Goal: Task Accomplishment & Management: Manage account settings

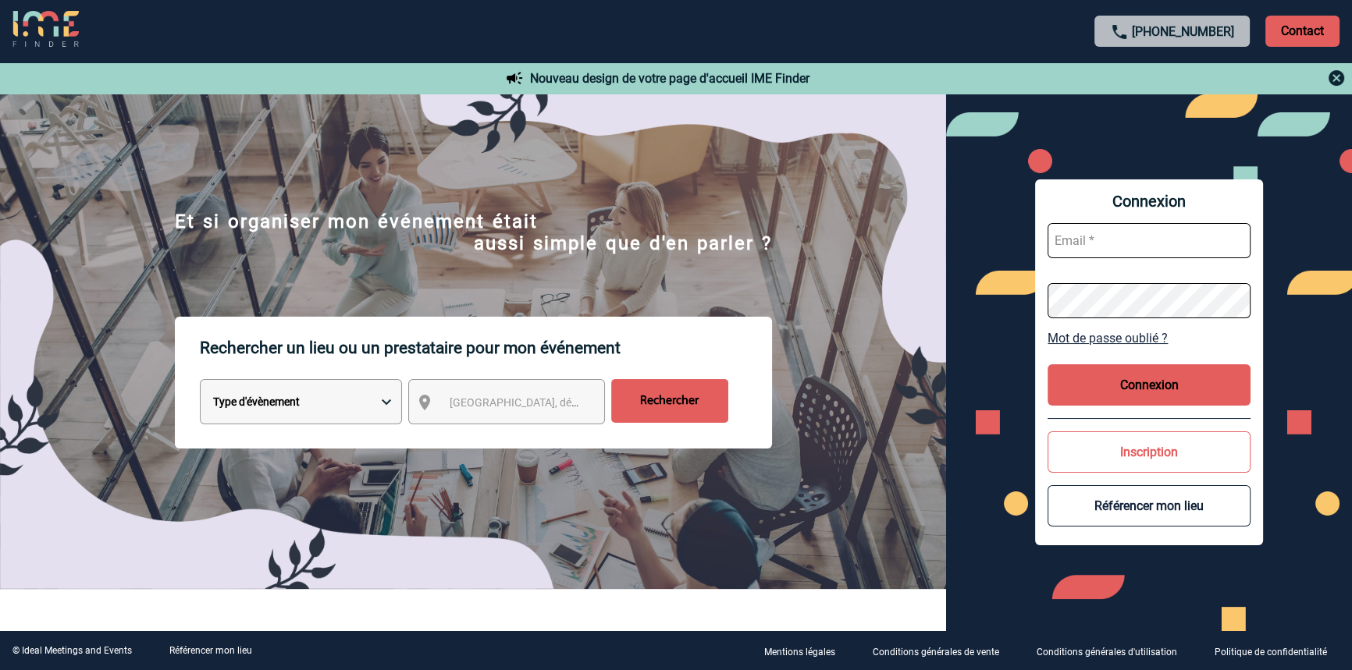
type input "blemonnier@ime-groupe.com"
click at [1131, 361] on div "Connexion blemonnier@ime-groupe.com Mot de passe oublié ? Connexion Inscription…" at bounding box center [1149, 363] width 228 height 366
click at [1191, 377] on button "Connexion" at bounding box center [1148, 384] width 203 height 41
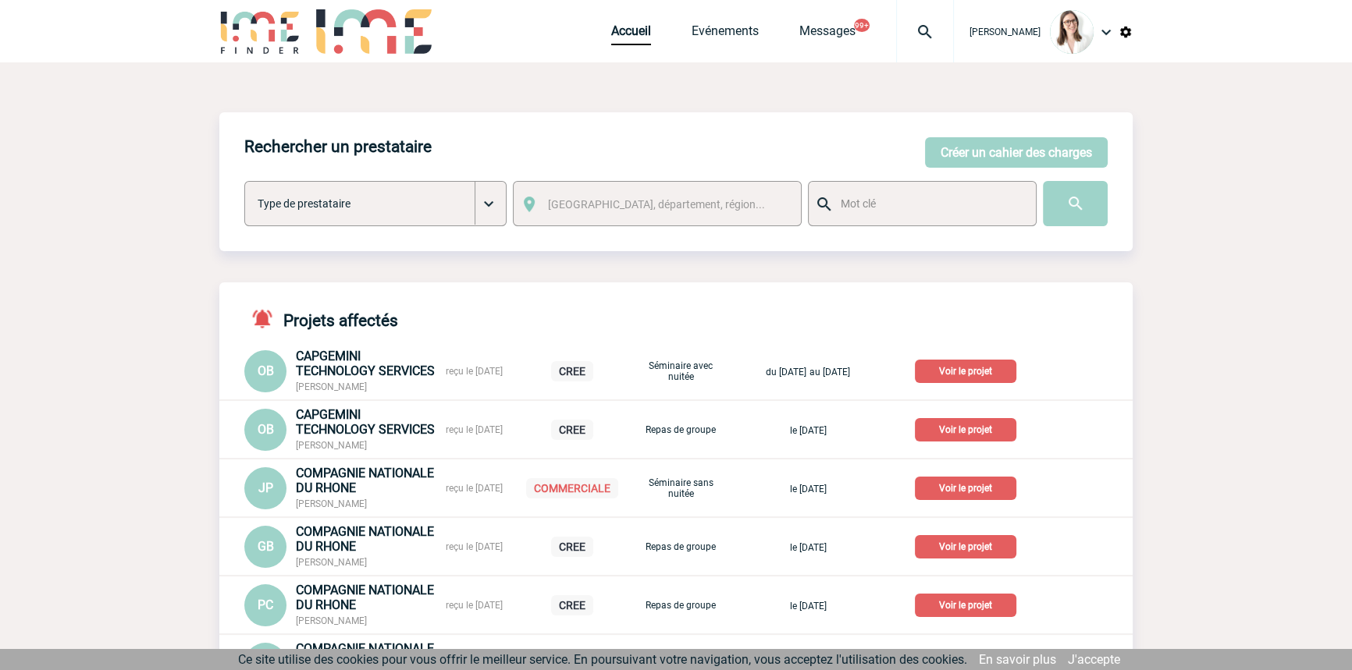
click at [896, 42] on div at bounding box center [925, 31] width 58 height 62
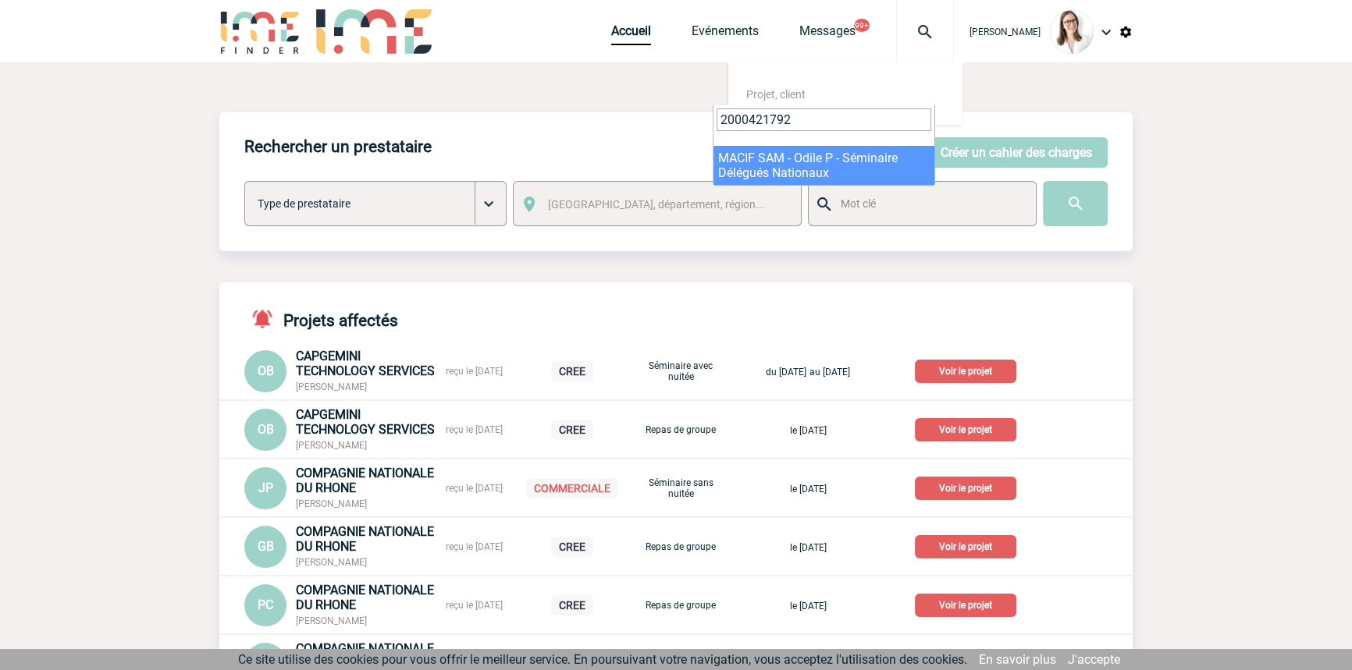
type input "2000421792"
select select "21293"
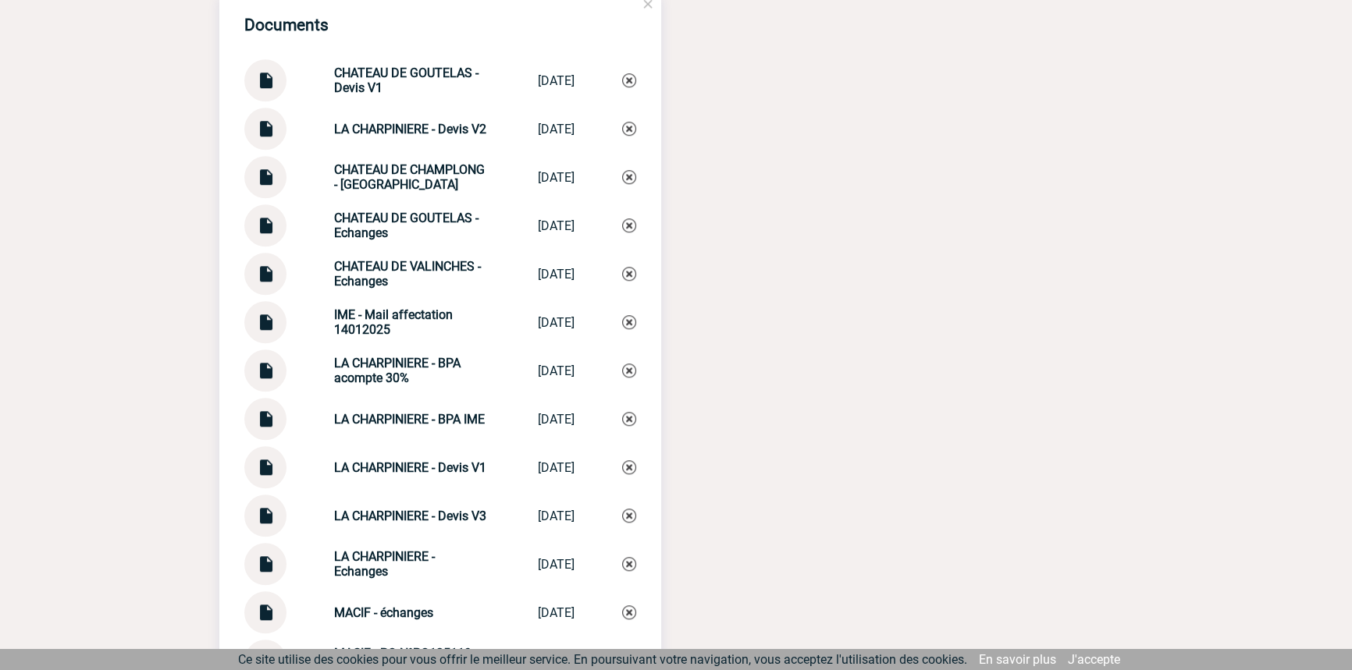
scroll to position [1940, 0]
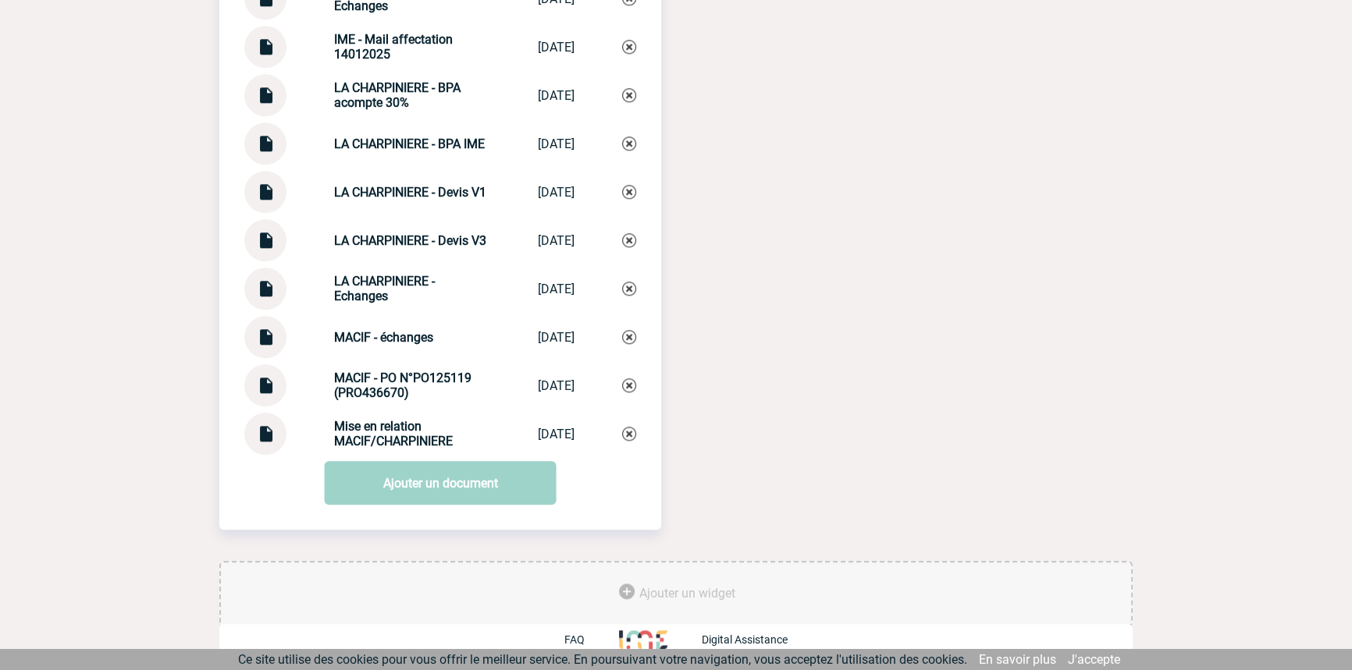
click at [270, 432] on img at bounding box center [265, 428] width 20 height 30
click at [382, 437] on strong "Mise en relation MACIF/CHARPINIERE" at bounding box center [393, 434] width 119 height 30
click at [383, 438] on strong "Mise en relation MACIF/CHARPINIERE" at bounding box center [393, 434] width 119 height 30
copy div "Mise en relation MACIF/CHARPINIERE Mise en relatio..."
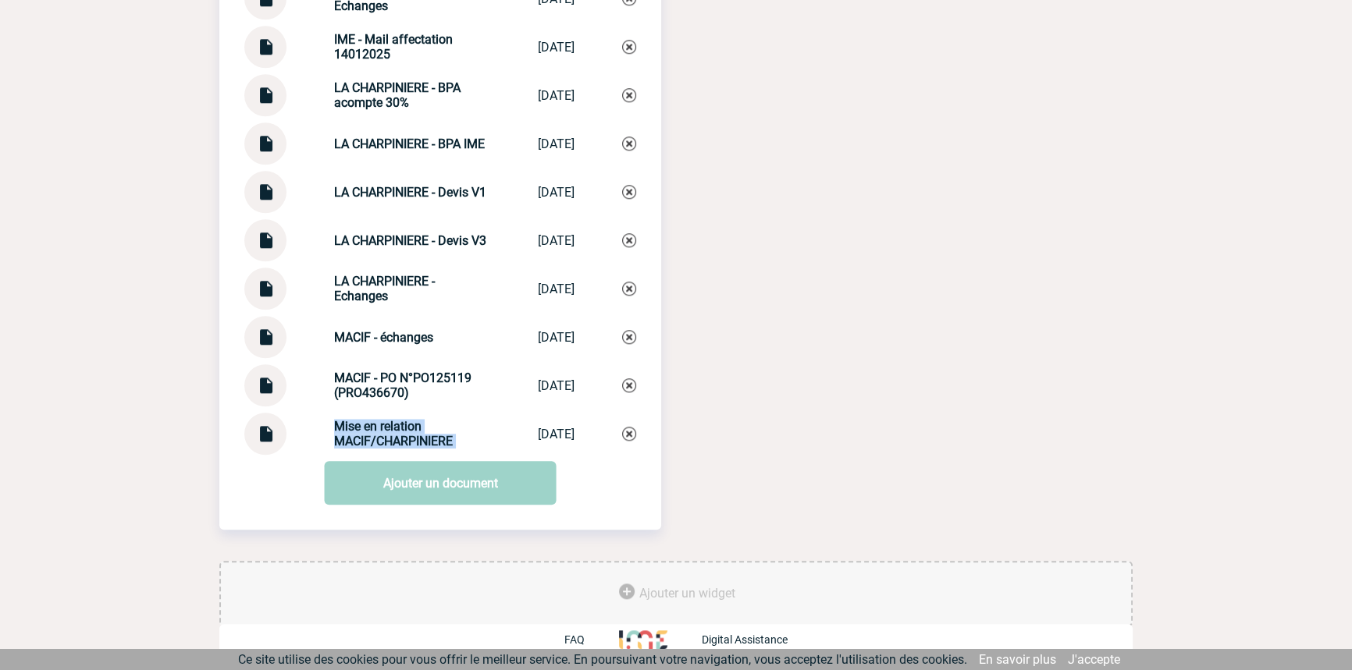
copy div "Mise en relation MACIF/CHARPINIERE Mise en relatio..."
click at [624, 432] on img at bounding box center [629, 434] width 14 height 14
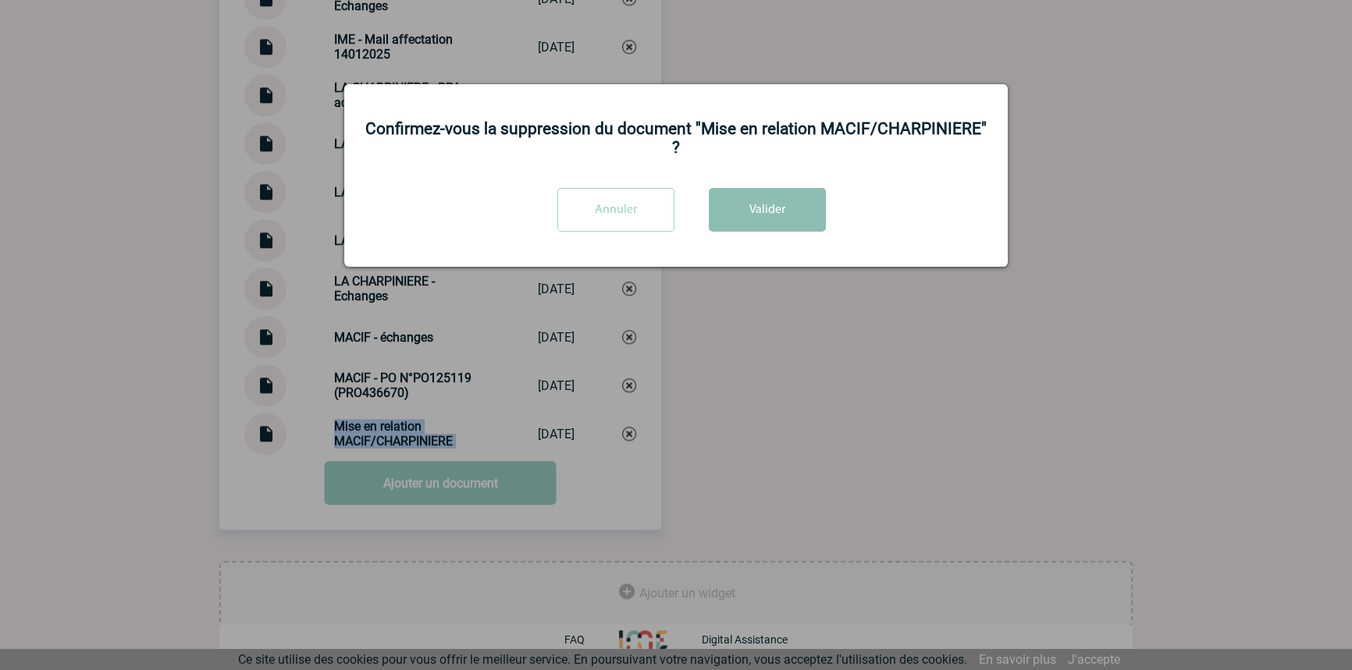
click at [715, 206] on button "Valider" at bounding box center [767, 210] width 117 height 44
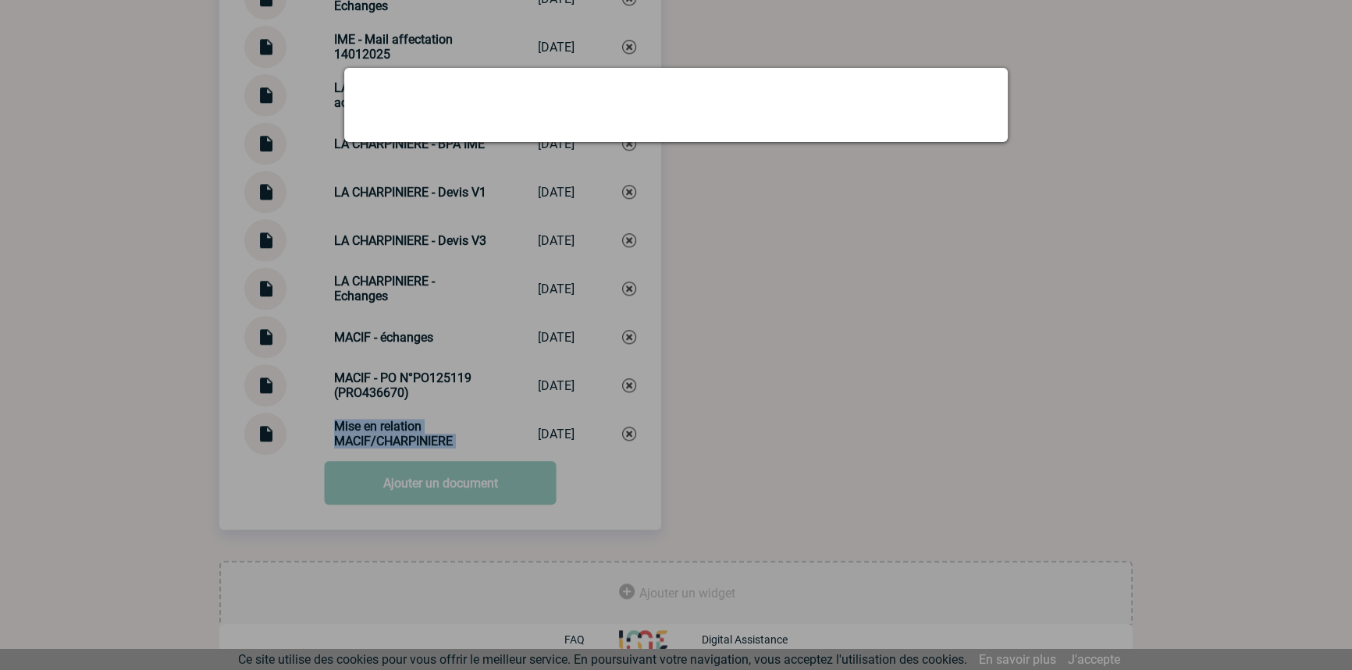
scroll to position [1892, 0]
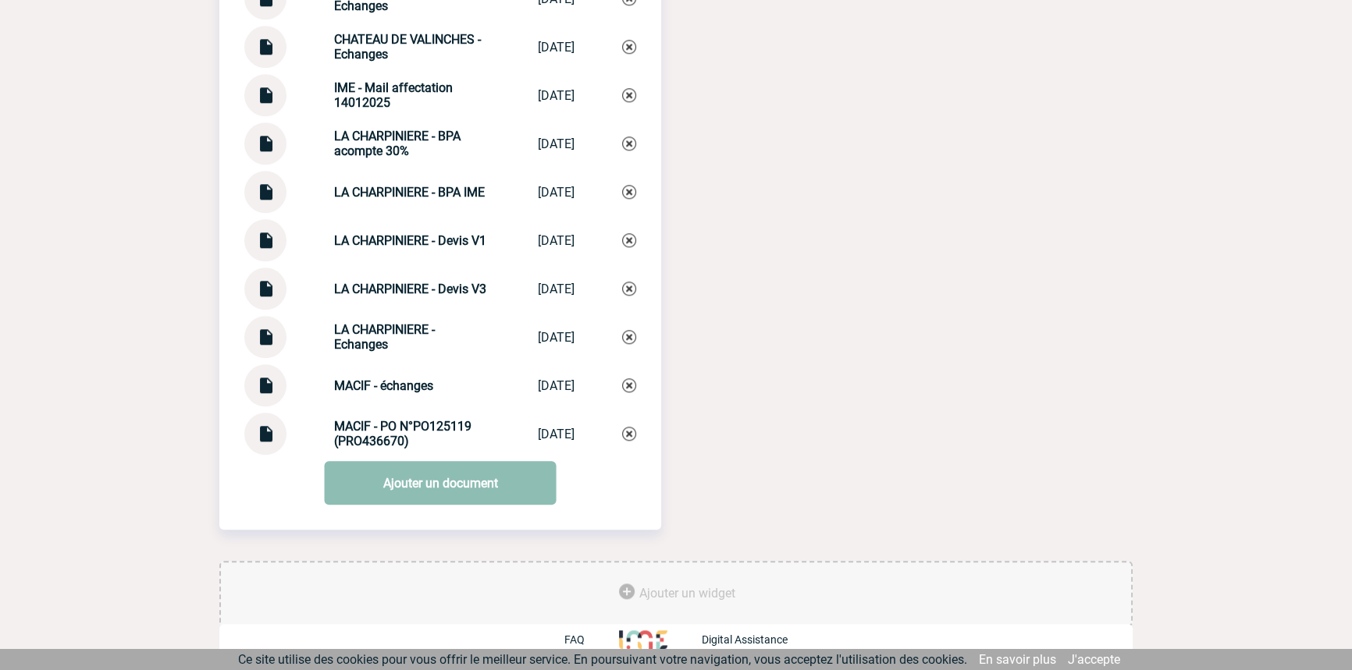
click at [391, 489] on link "Ajouter un document" at bounding box center [441, 483] width 232 height 44
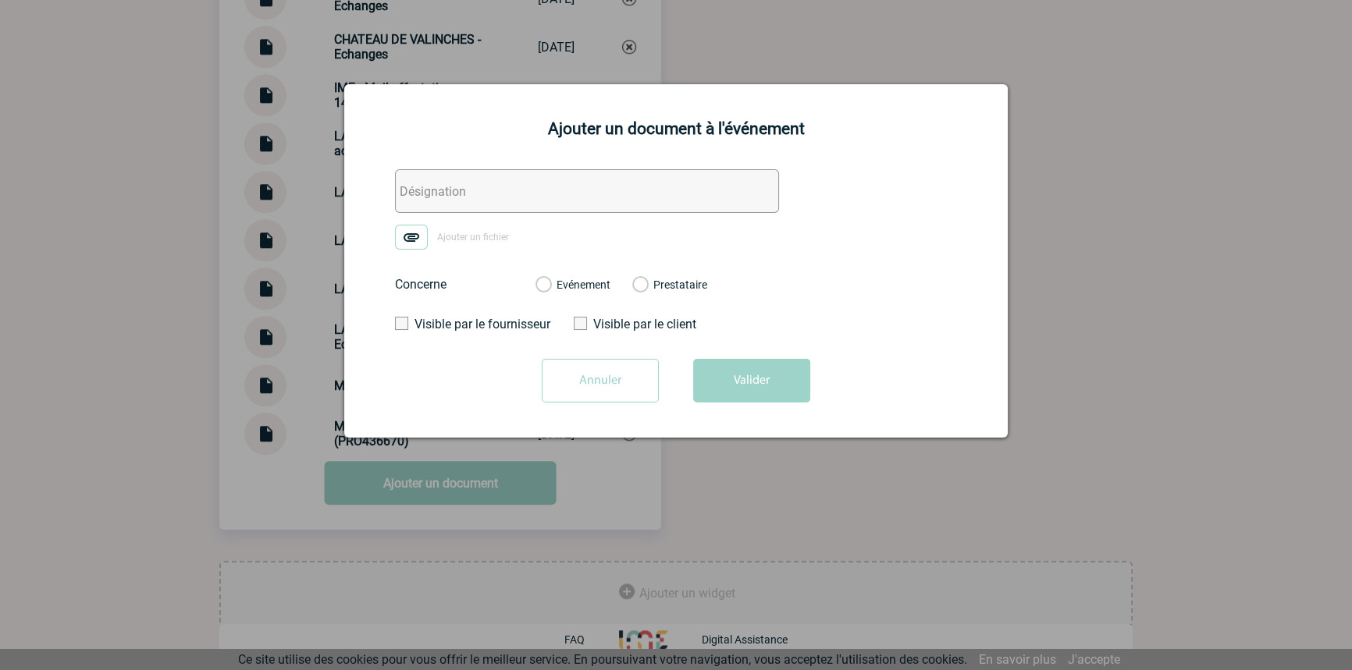
click at [434, 195] on input "text" at bounding box center [587, 191] width 384 height 44
paste input "Mise en relation MACIF/CHARPINIERE"
type input "Mise en relation MACIF/CHARPINIERE"
click at [416, 239] on img at bounding box center [411, 237] width 33 height 25
click at [0, 0] on input "Ajouter un fichier" at bounding box center [0, 0] width 0 height 0
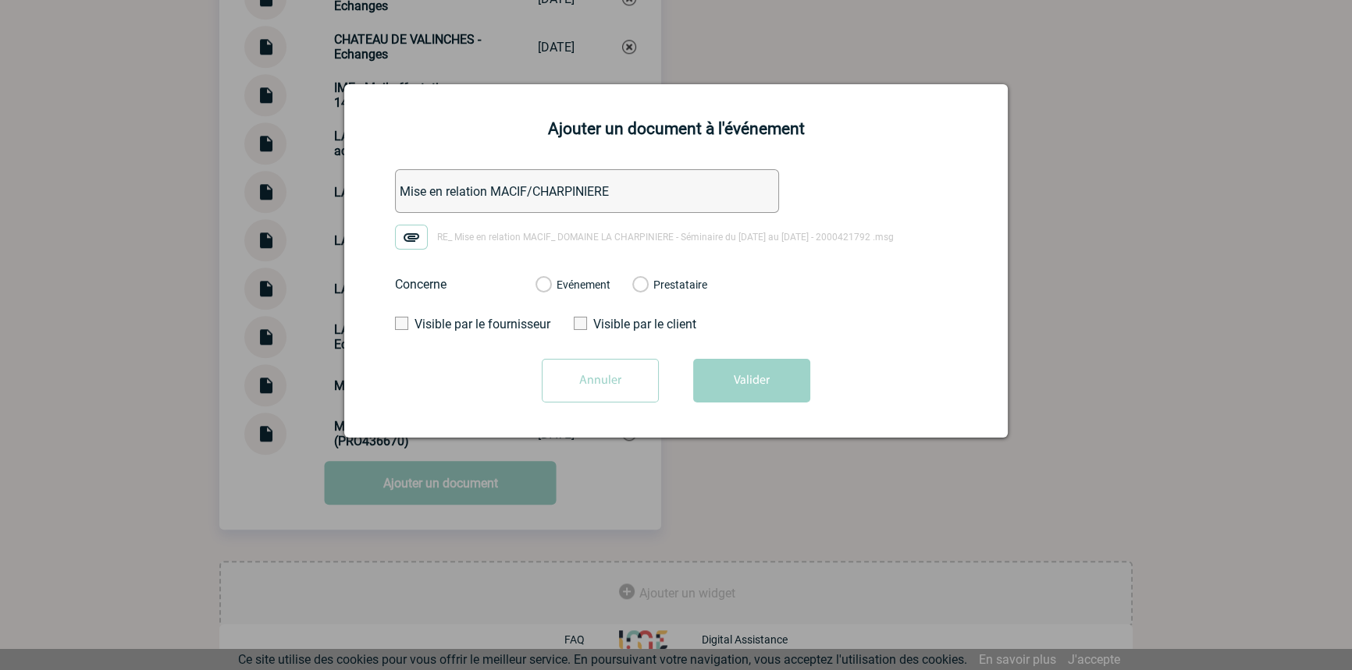
click at [550, 280] on label "Evénement" at bounding box center [542, 286] width 15 height 14
click at [0, 0] on input "Evénement" at bounding box center [0, 0] width 0 height 0
click at [780, 393] on button "Valider" at bounding box center [751, 381] width 117 height 44
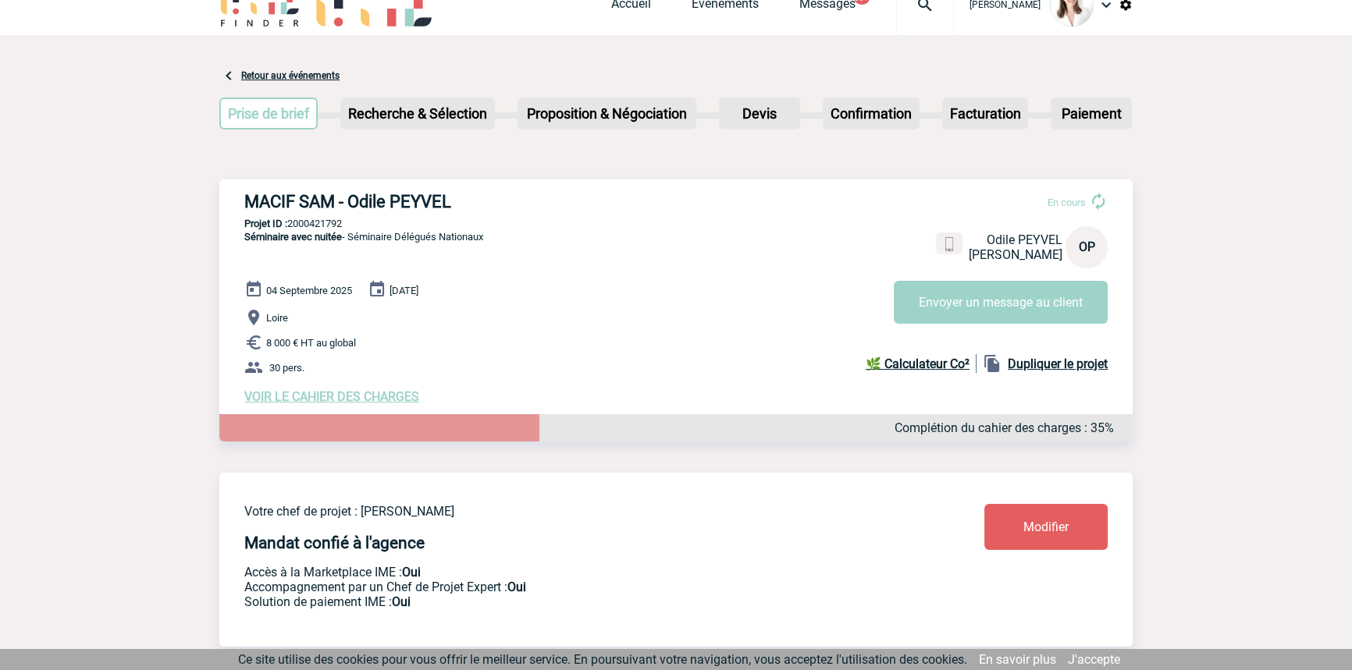
scroll to position [0, 0]
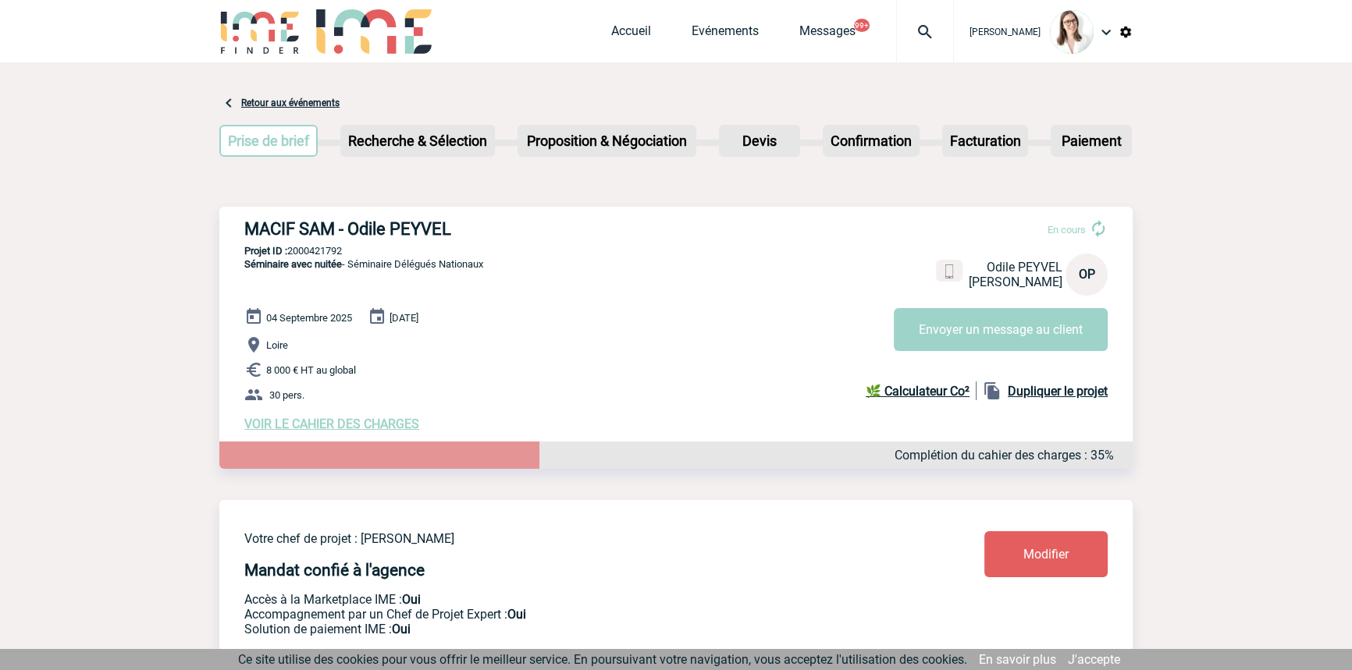
click at [897, 33] on img at bounding box center [925, 32] width 56 height 19
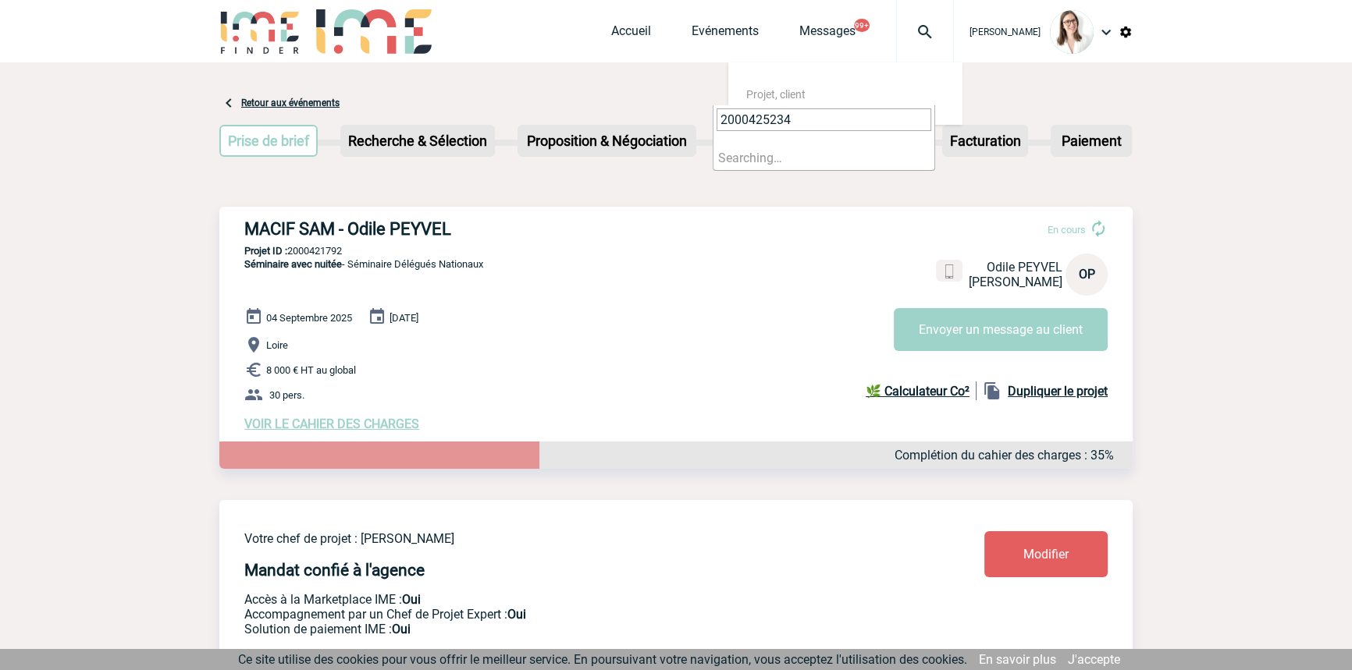
type input "2000425234"
select select "24735"
